Goal: Navigation & Orientation: Find specific page/section

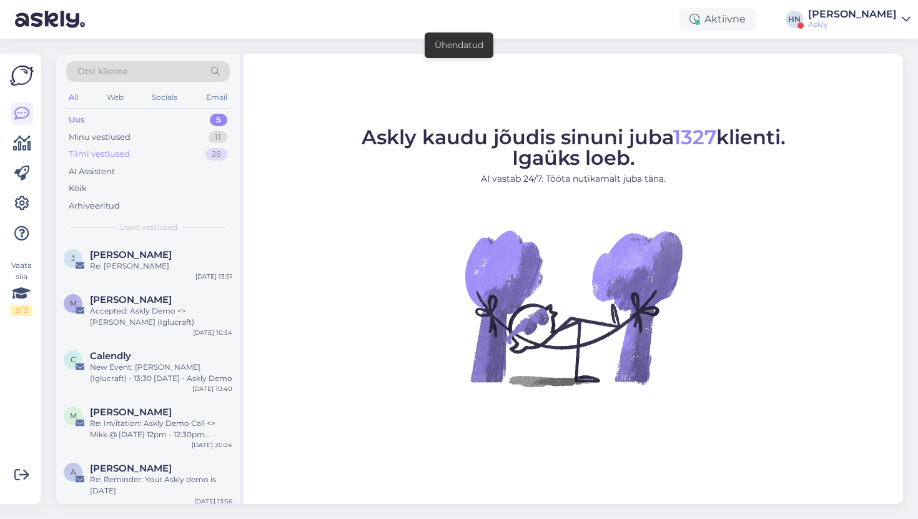
click at [175, 159] on div "Tiimi vestlused 28" at bounding box center [148, 153] width 164 height 17
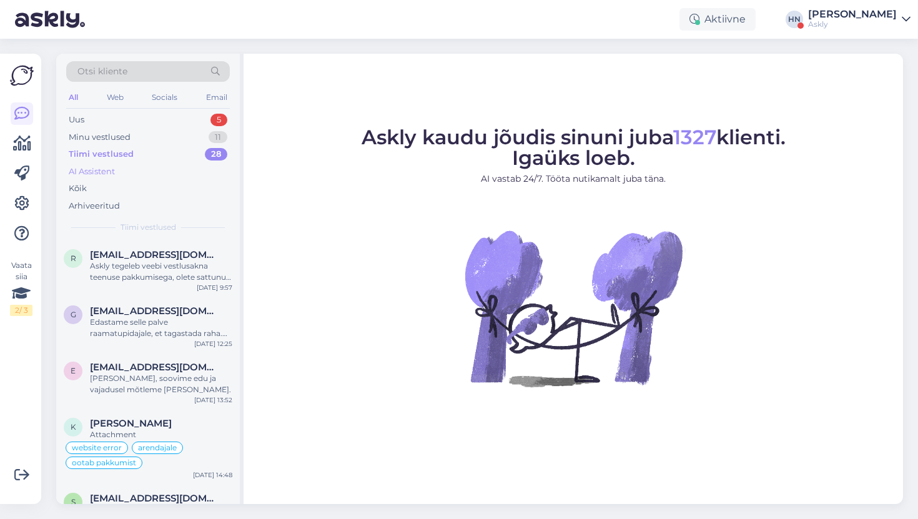
click at [170, 174] on div "AI Assistent" at bounding box center [148, 171] width 164 height 17
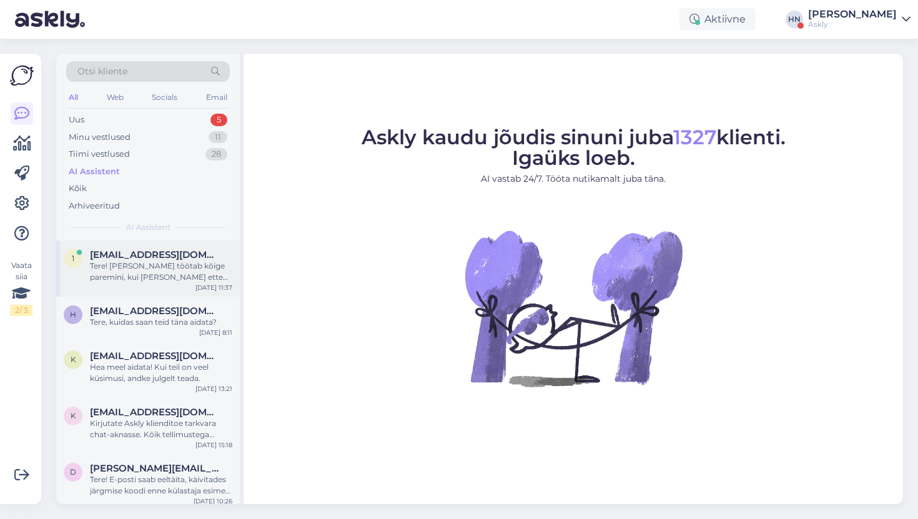
click at [152, 249] on span "123@gmail.com" at bounding box center [155, 254] width 130 height 11
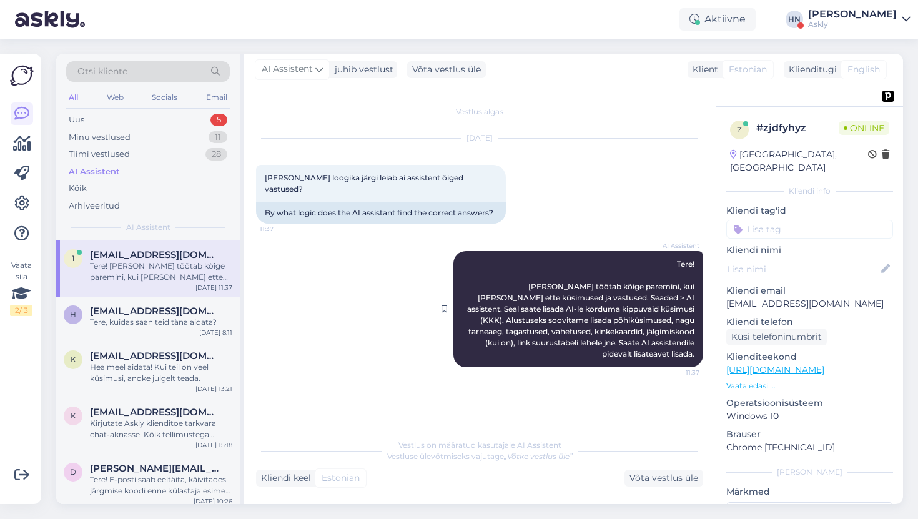
click at [507, 296] on span "Tere! Vestlusbot töötab kõige paremini, kui annate talle ette küsimused ja vast…" at bounding box center [581, 308] width 229 height 99
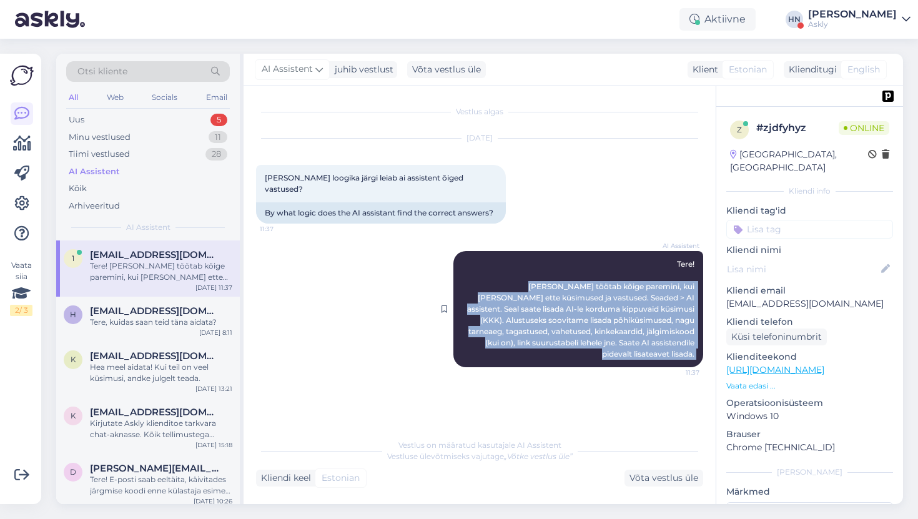
click at [507, 296] on span "Tere! Vestlusbot töötab kõige paremini, kui annate talle ette küsimused ja vast…" at bounding box center [581, 308] width 229 height 99
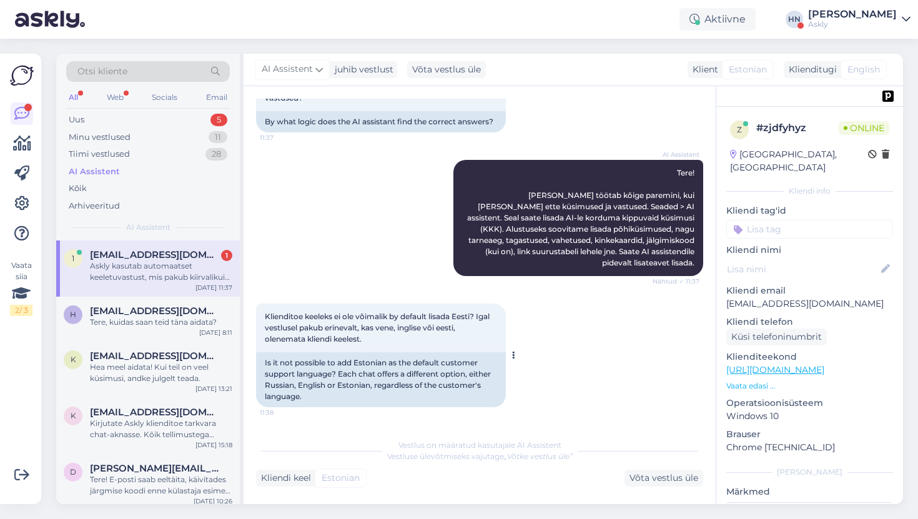
scroll to position [246, 0]
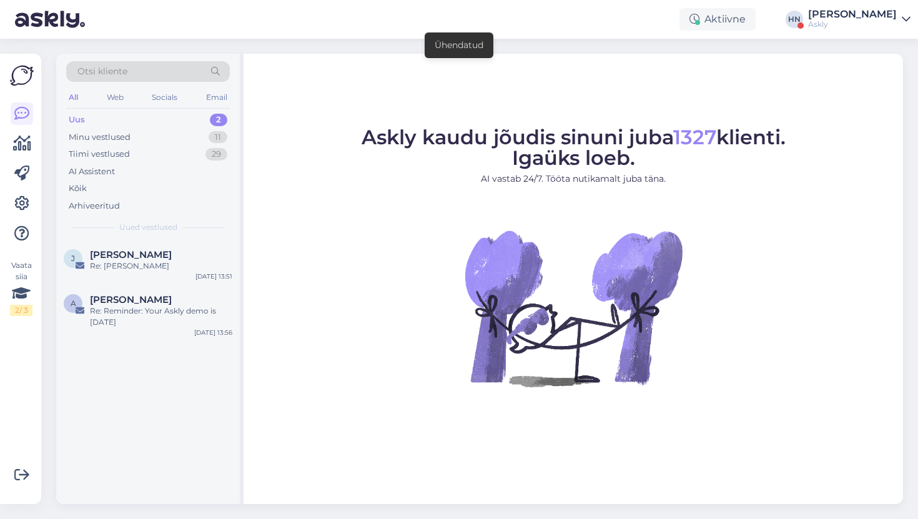
click at [80, 35] on img at bounding box center [50, 19] width 70 height 39
click at [134, 140] on div "Minu vestlused 11" at bounding box center [148, 137] width 164 height 17
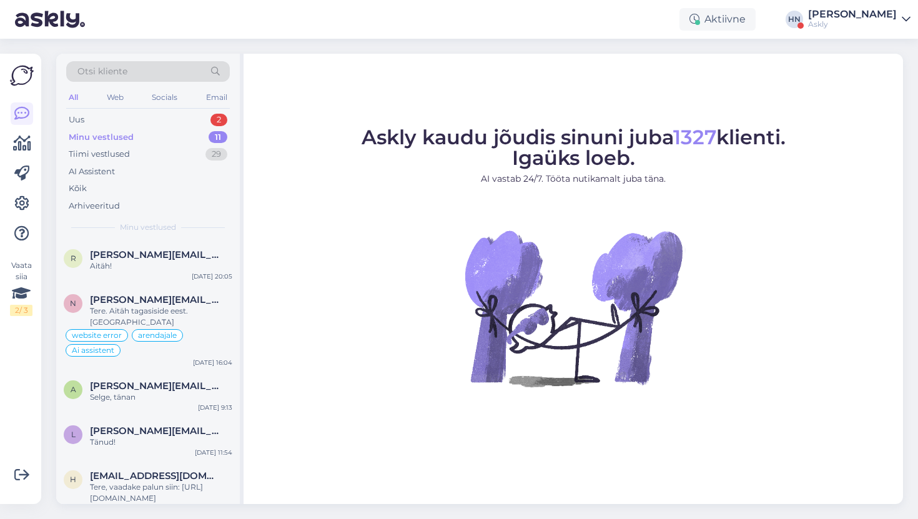
click at [47, 156] on div "Vaata siia 2 / 3 Võimalused Veendu, et Askly loob sulle väärtust. Sulge Ühenda …" at bounding box center [24, 279] width 49 height 480
click at [19, 145] on icon at bounding box center [22, 143] width 18 height 15
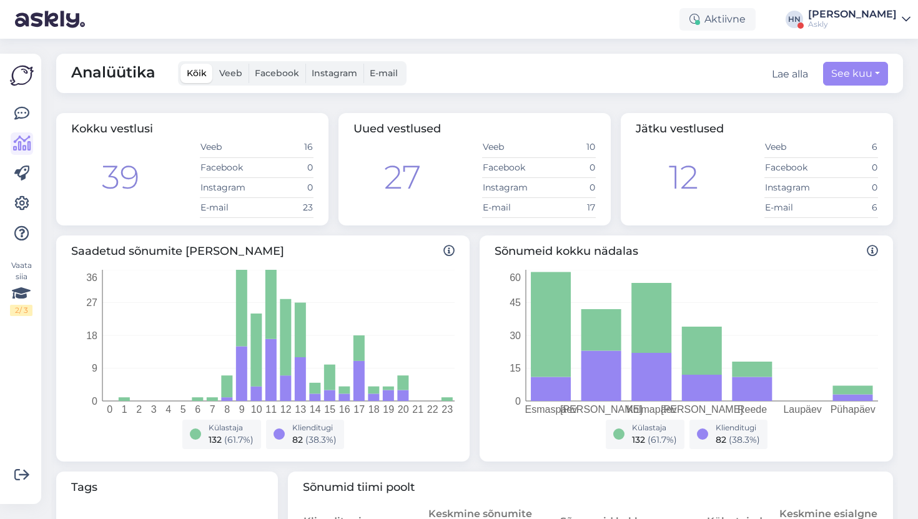
click at [44, 29] on img at bounding box center [50, 19] width 70 height 39
click at [24, 112] on icon at bounding box center [21, 113] width 15 height 15
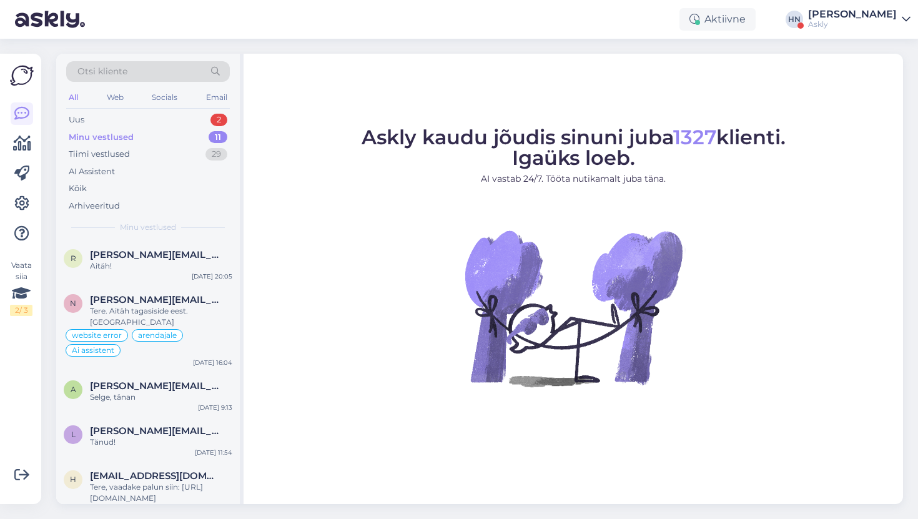
click at [37, 27] on img at bounding box center [50, 19] width 70 height 39
click at [37, 26] on img at bounding box center [50, 19] width 70 height 39
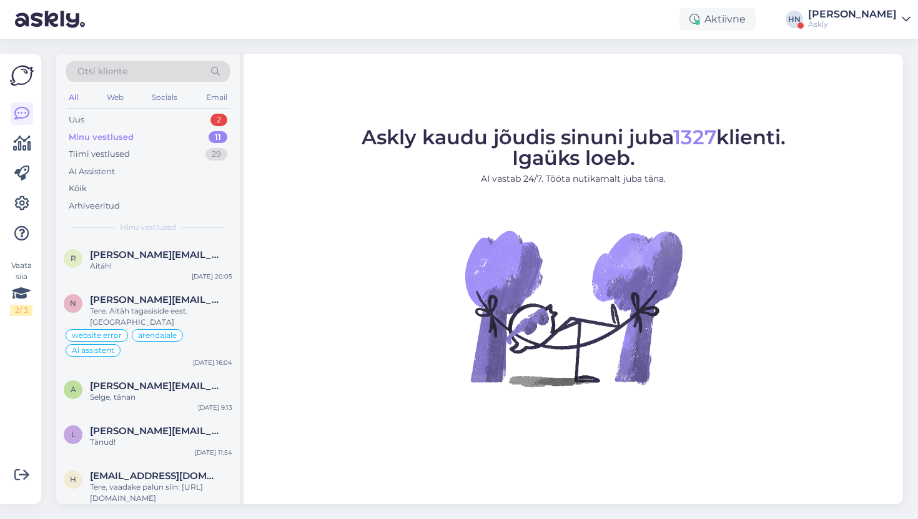
click at [37, 26] on img at bounding box center [50, 19] width 70 height 39
click at [16, 73] on img at bounding box center [22, 76] width 24 height 24
click at [19, 151] on icon at bounding box center [22, 143] width 18 height 15
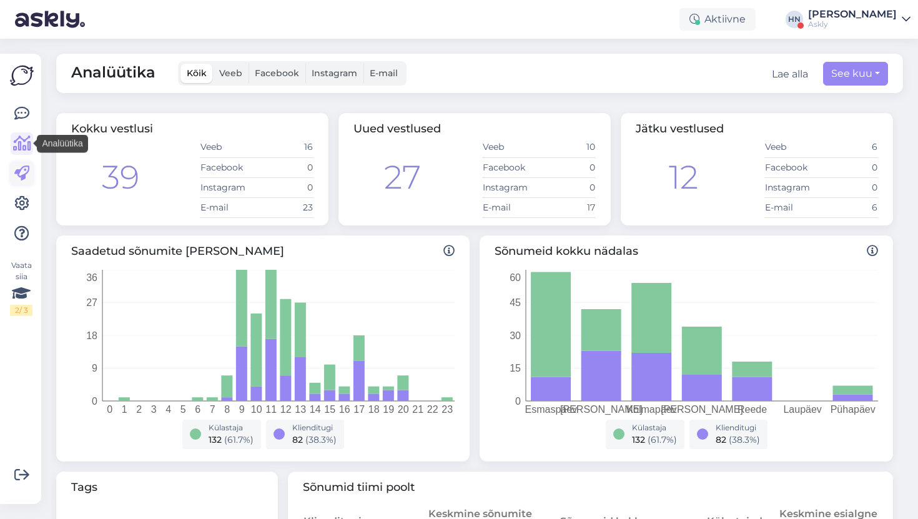
click at [16, 174] on icon at bounding box center [21, 173] width 15 height 15
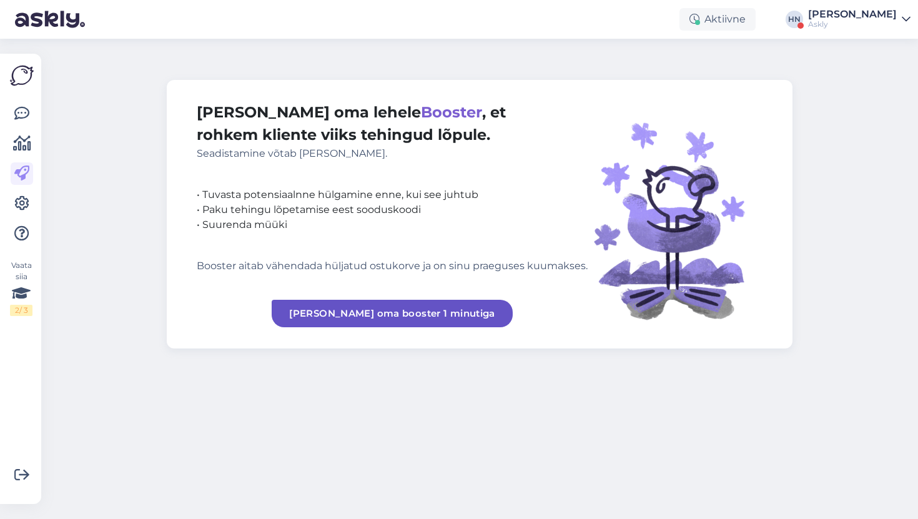
click at [18, 86] on img at bounding box center [22, 76] width 24 height 24
click at [18, 82] on img at bounding box center [22, 76] width 24 height 24
click at [18, 119] on icon at bounding box center [21, 113] width 15 height 15
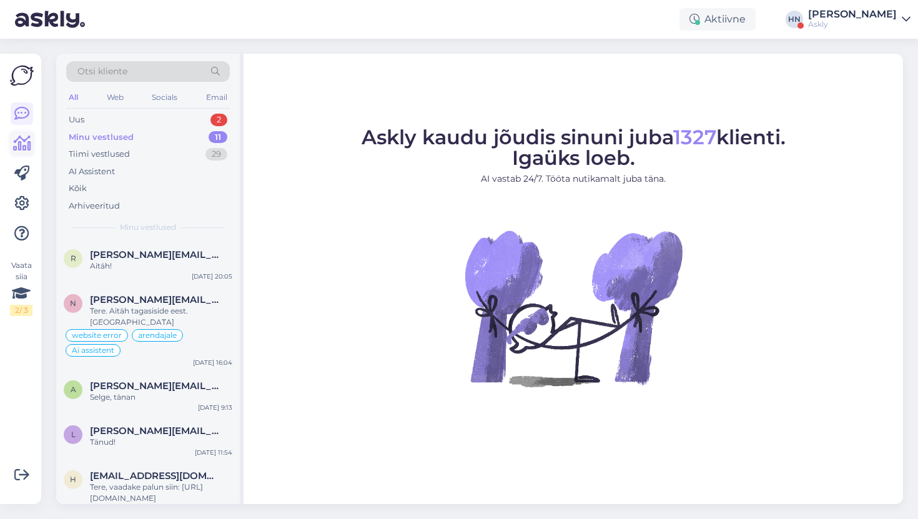
click at [16, 147] on icon at bounding box center [22, 143] width 18 height 15
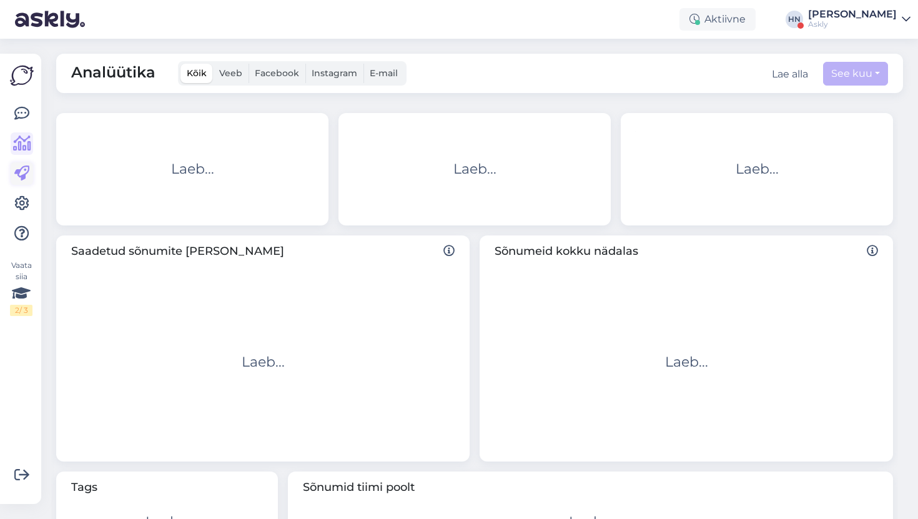
click at [16, 171] on icon at bounding box center [21, 173] width 15 height 15
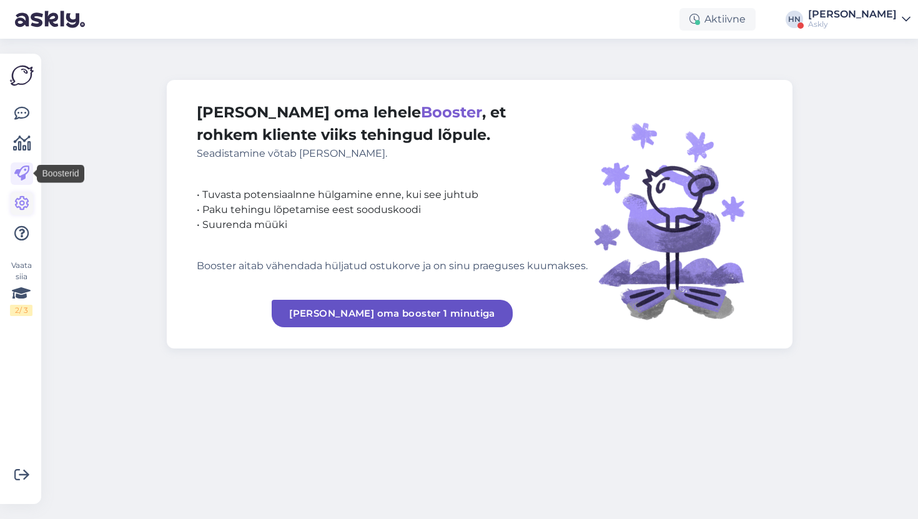
click at [17, 199] on icon at bounding box center [21, 203] width 15 height 15
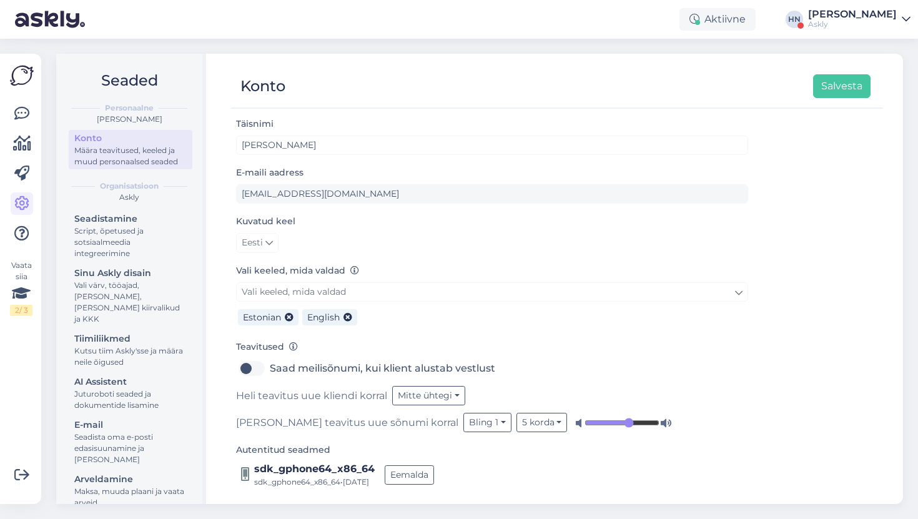
click at [19, 86] on img at bounding box center [22, 76] width 24 height 24
click at [19, 114] on icon at bounding box center [21, 113] width 15 height 15
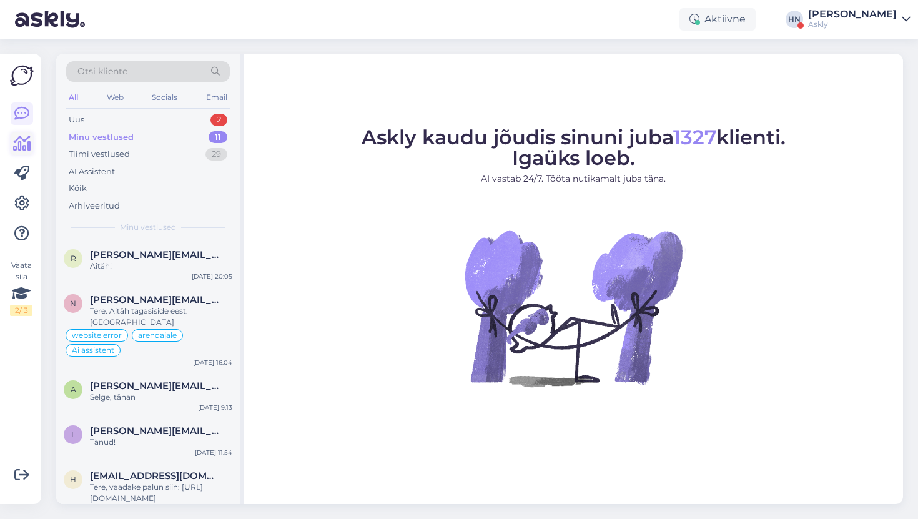
click at [17, 145] on icon at bounding box center [22, 143] width 18 height 15
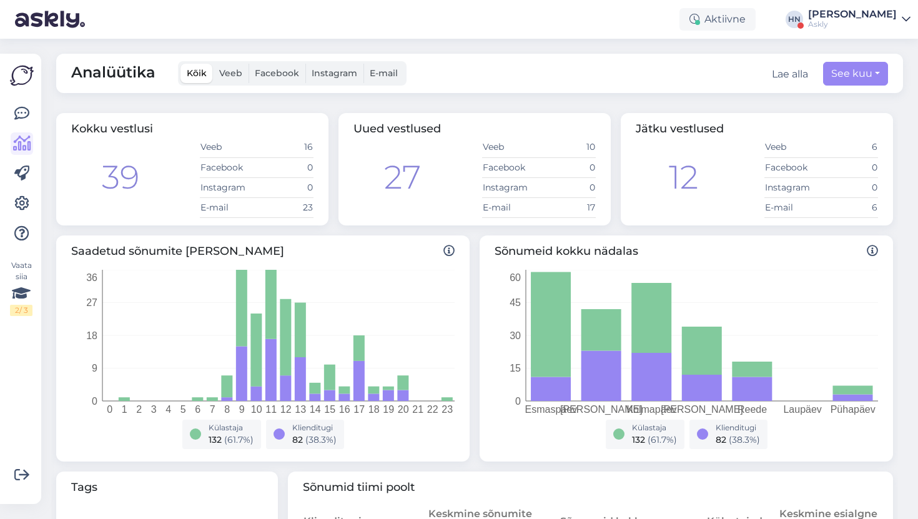
click at [27, 74] on img at bounding box center [22, 76] width 24 height 24
click at [28, 138] on icon at bounding box center [22, 143] width 18 height 15
click at [28, 123] on link at bounding box center [22, 113] width 22 height 22
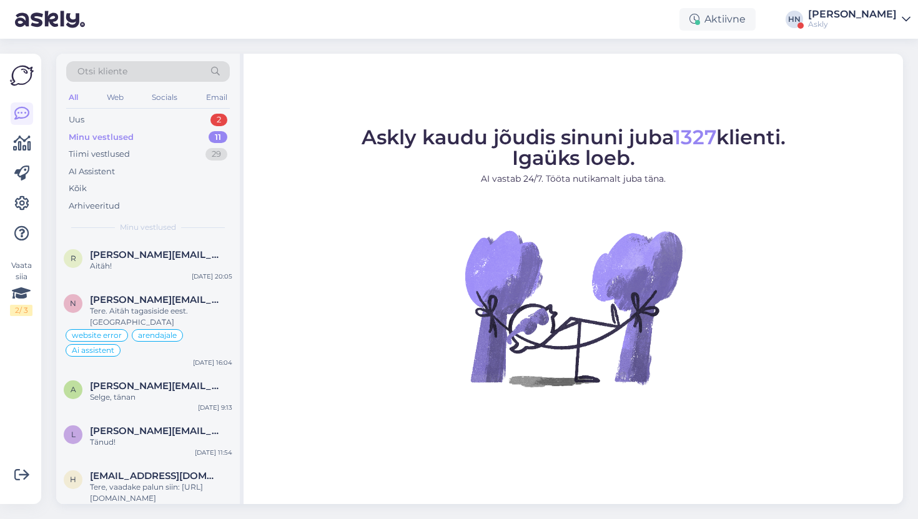
click at [39, 51] on div "Vaata siia 2 / 3 Võimalused Veendu, et Askly loob sulle väärtust. Sulge Ühenda …" at bounding box center [24, 279] width 49 height 480
click at [24, 69] on img at bounding box center [22, 76] width 24 height 24
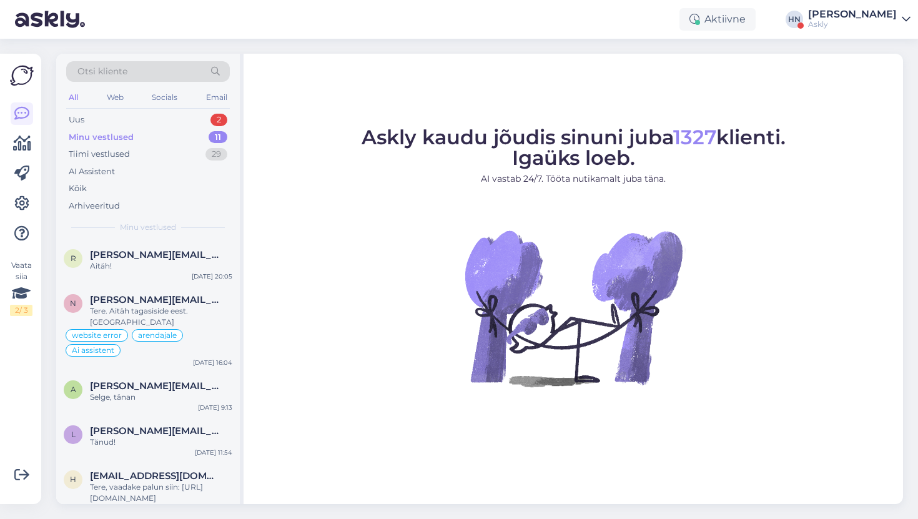
click at [24, 69] on img at bounding box center [22, 76] width 24 height 24
click at [22, 118] on icon at bounding box center [21, 113] width 15 height 15
click at [22, 64] on img at bounding box center [22, 76] width 24 height 24
click at [32, 22] on img at bounding box center [50, 19] width 70 height 39
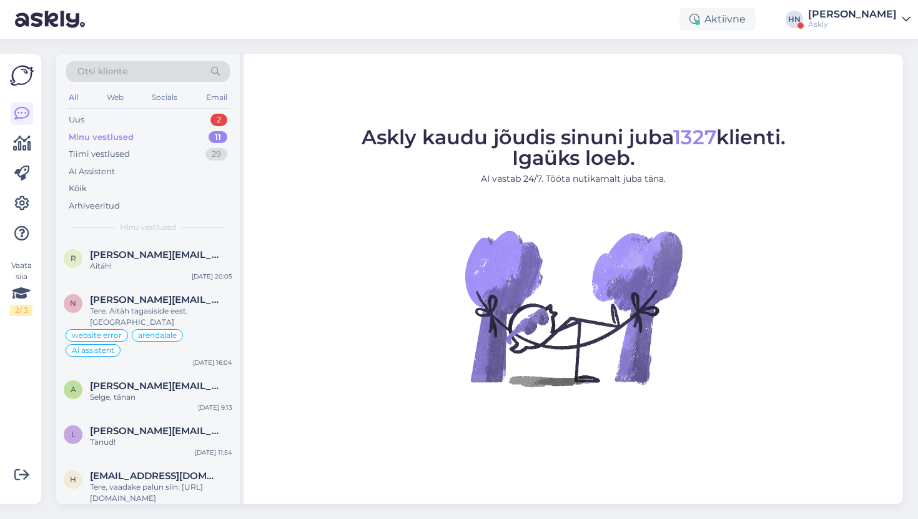
click at [16, 129] on div at bounding box center [22, 173] width 22 height 142
click at [17, 141] on icon at bounding box center [22, 143] width 18 height 15
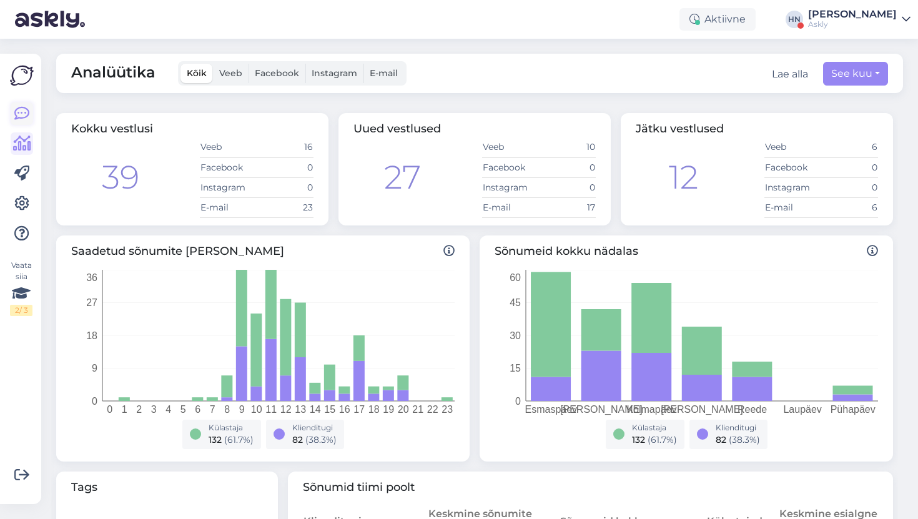
click at [28, 107] on icon at bounding box center [21, 113] width 15 height 15
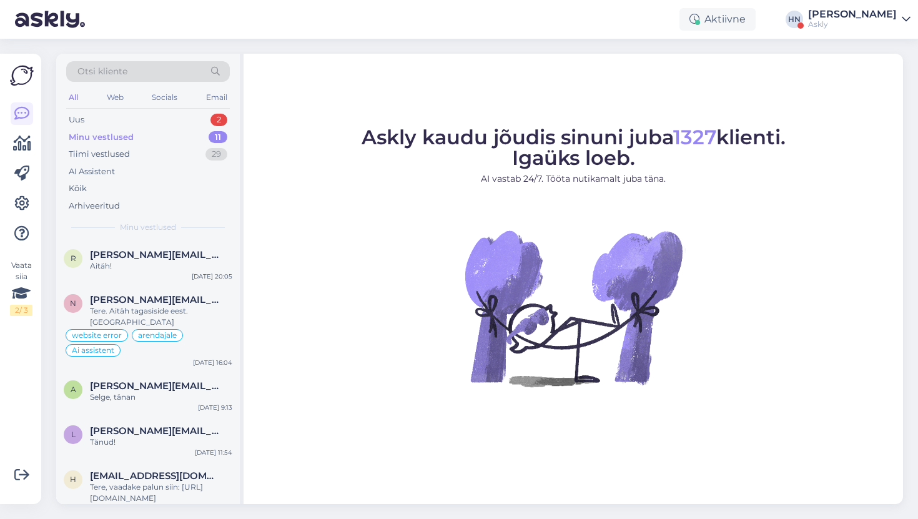
click at [27, 85] on img at bounding box center [22, 76] width 24 height 24
click at [32, 64] on div "Vaata siia 2 / 3" at bounding box center [21, 279] width 22 height 430
click at [51, 13] on img at bounding box center [50, 19] width 70 height 39
